Goal: Task Accomplishment & Management: Complete application form

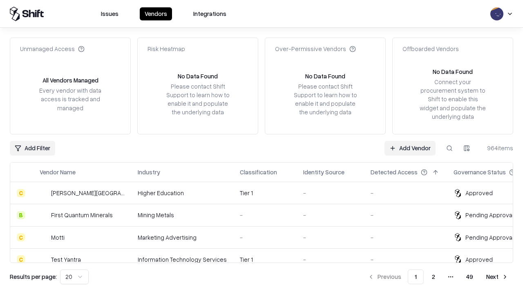
click at [410, 148] on link "Add Vendor" at bounding box center [409, 148] width 51 height 15
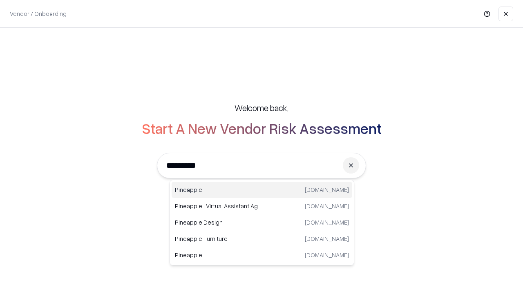
click at [262, 190] on div "Pineapple [DOMAIN_NAME]" at bounding box center [261, 190] width 180 height 16
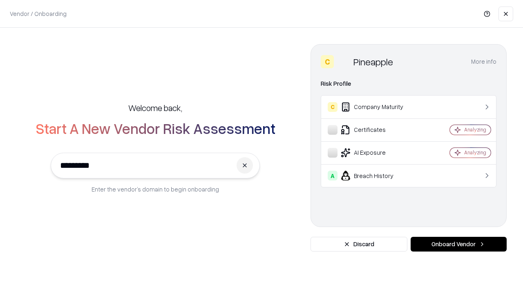
type input "*********"
click at [458, 244] on button "Onboard Vendor" at bounding box center [458, 244] width 96 height 15
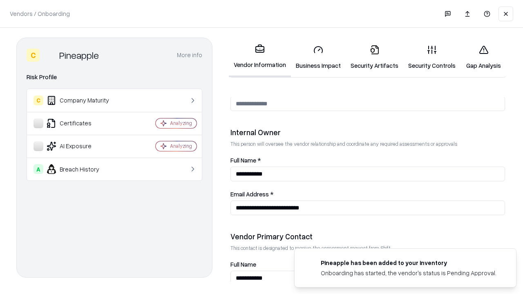
scroll to position [423, 0]
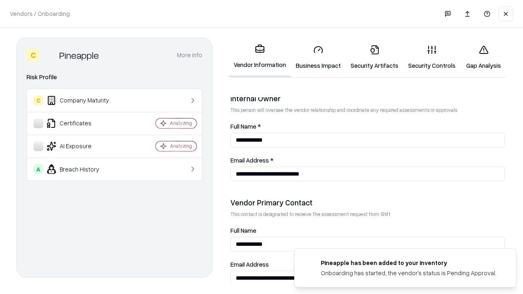
click at [318, 57] on link "Business Impact" at bounding box center [318, 57] width 55 height 38
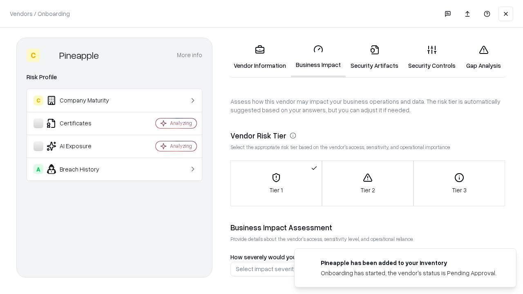
click at [374, 57] on link "Security Artifacts" at bounding box center [374, 57] width 58 height 38
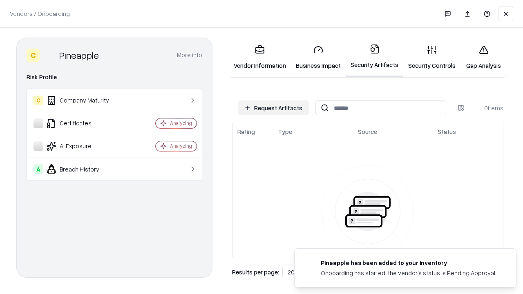
click at [273, 108] on button "Request Artifacts" at bounding box center [273, 107] width 71 height 15
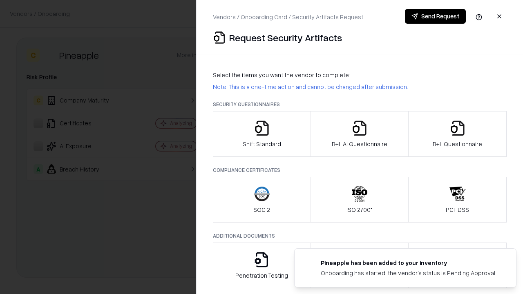
click at [261, 134] on icon "button" at bounding box center [262, 128] width 16 height 16
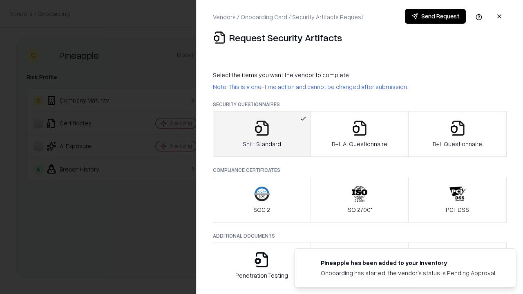
click at [435, 16] on button "Send Request" at bounding box center [435, 16] width 61 height 15
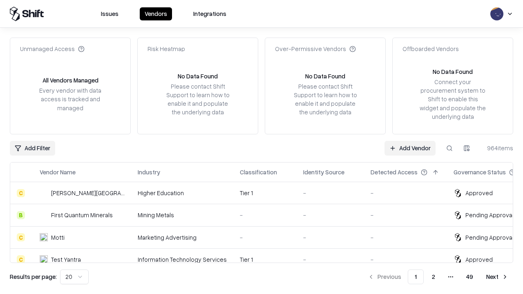
click at [410, 148] on link "Add Vendor" at bounding box center [409, 148] width 51 height 15
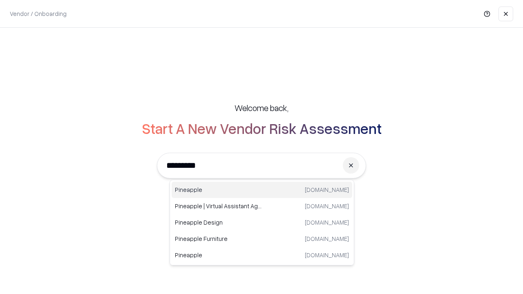
click at [262, 190] on div "Pineapple [DOMAIN_NAME]" at bounding box center [261, 190] width 180 height 16
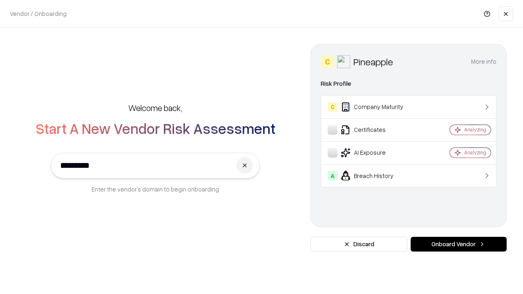
type input "*********"
click at [458, 244] on button "Onboard Vendor" at bounding box center [458, 244] width 96 height 15
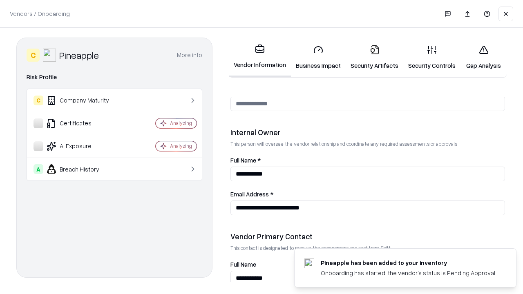
scroll to position [423, 0]
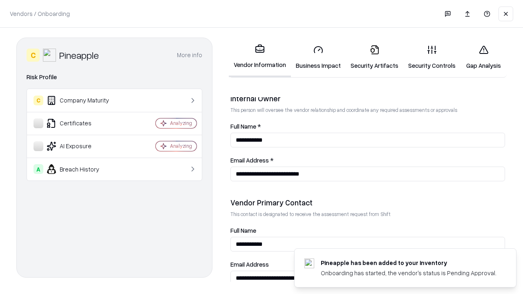
click at [483, 57] on link "Gap Analysis" at bounding box center [483, 57] width 46 height 38
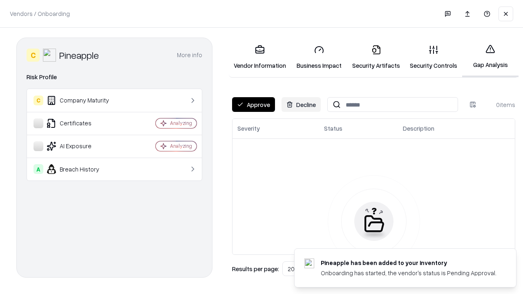
click at [253, 105] on button "Approve" at bounding box center [253, 104] width 43 height 15
